Goal: Task Accomplishment & Management: Use online tool/utility

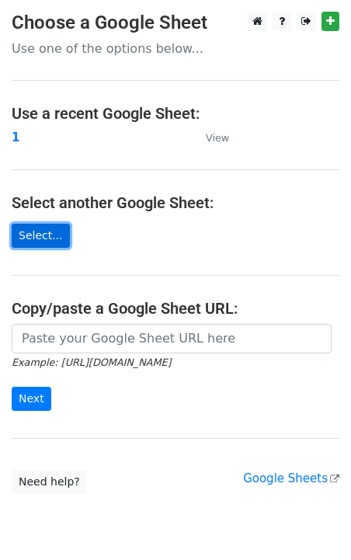
click at [32, 238] on link "Select..." at bounding box center [41, 236] width 58 height 24
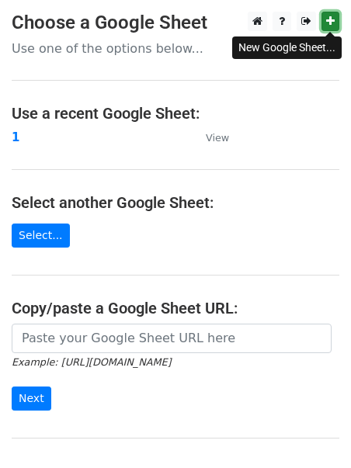
click at [336, 22] on link at bounding box center [330, 21] width 18 height 19
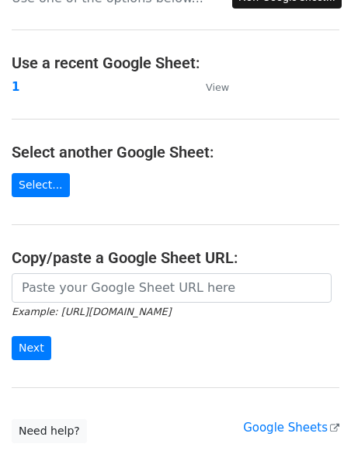
scroll to position [54, 0]
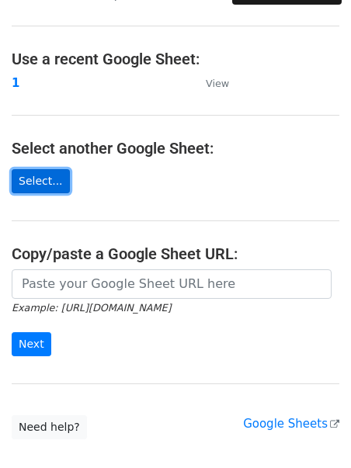
click at [33, 186] on link "Select..." at bounding box center [41, 181] width 58 height 24
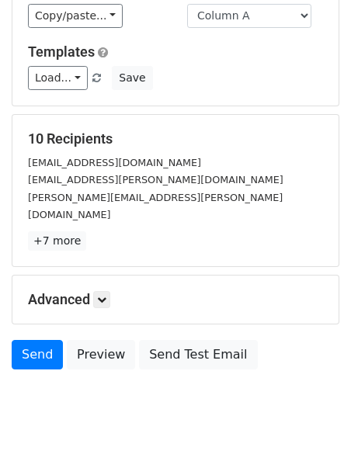
scroll to position [196, 0]
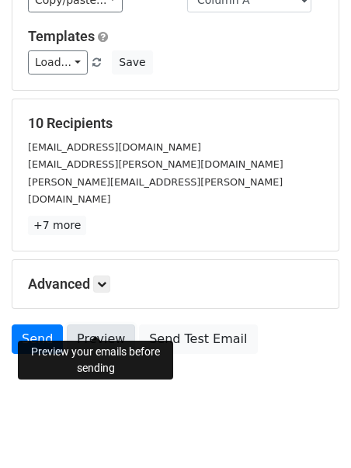
click at [100, 325] on link "Preview" at bounding box center [101, 340] width 68 height 30
click at [94, 325] on link "Preview" at bounding box center [101, 340] width 68 height 30
click at [92, 328] on link "Preview" at bounding box center [101, 340] width 68 height 30
click at [97, 325] on link "Preview" at bounding box center [101, 340] width 68 height 30
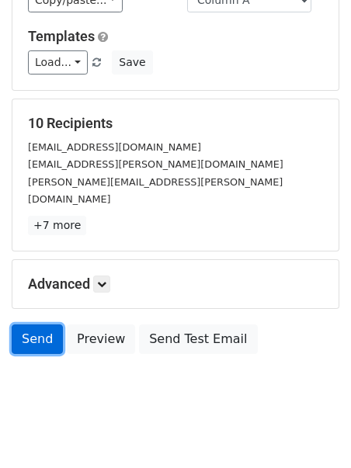
click at [29, 325] on link "Send" at bounding box center [37, 340] width 51 height 30
